Goal: Information Seeking & Learning: Learn about a topic

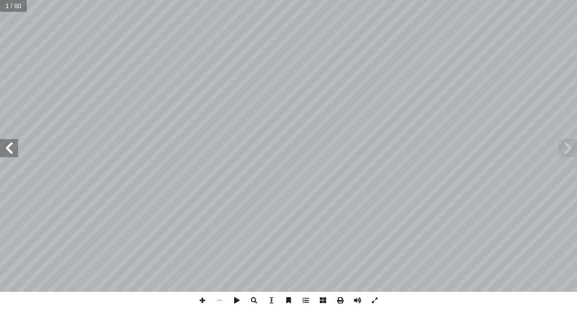
click at [9, 148] on span at bounding box center [9, 148] width 18 height 18
click at [564, 154] on span at bounding box center [568, 148] width 18 height 18
click at [15, 151] on span at bounding box center [9, 148] width 18 height 18
click at [8, 152] on span at bounding box center [9, 148] width 18 height 18
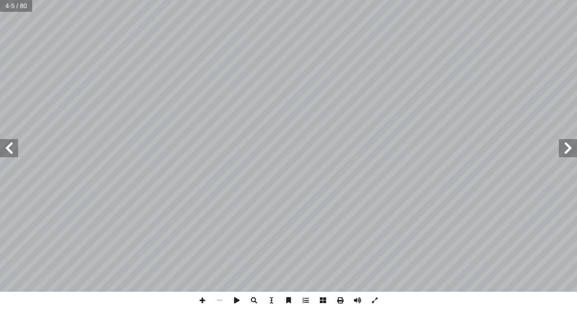
click at [8, 152] on span at bounding box center [9, 148] width 18 height 18
click at [9, 149] on span at bounding box center [9, 148] width 18 height 18
click at [10, 148] on span at bounding box center [9, 148] width 18 height 18
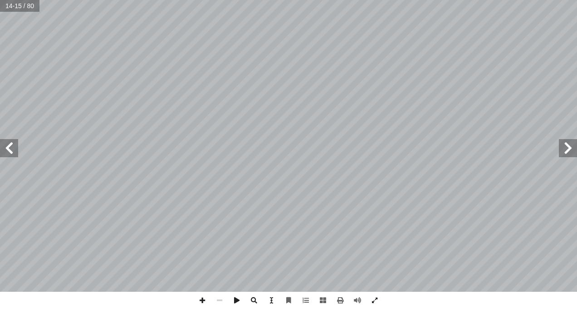
click at [9, 150] on span at bounding box center [9, 148] width 18 height 18
click at [6, 147] on span at bounding box center [9, 148] width 18 height 18
